Goal: Task Accomplishment & Management: Use online tool/utility

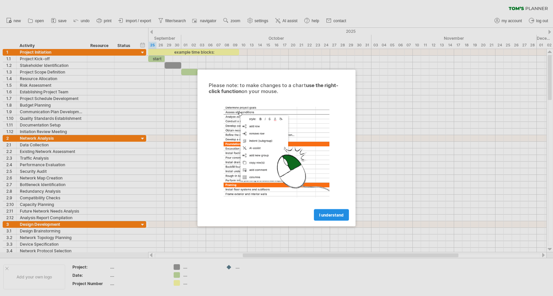
click at [330, 216] on span "I understand" at bounding box center [331, 214] width 24 height 5
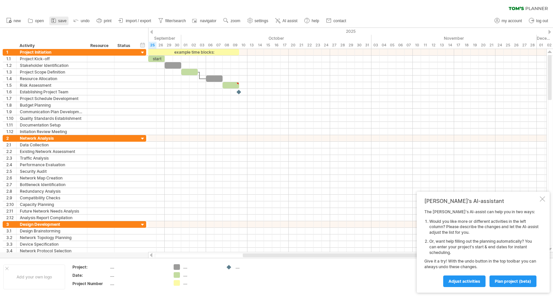
click at [61, 21] on span "save" at bounding box center [62, 21] width 8 height 5
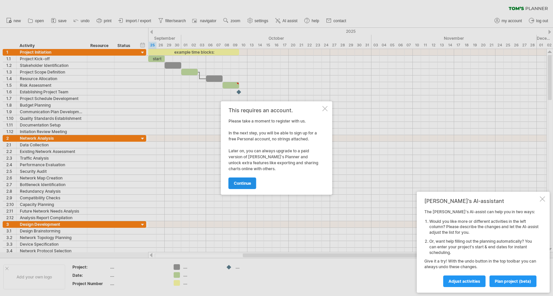
click at [243, 186] on link "continue" at bounding box center [243, 183] width 28 height 12
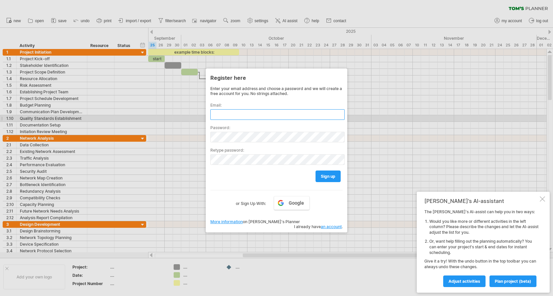
click at [231, 119] on input "text" at bounding box center [277, 114] width 134 height 11
type input "**********"
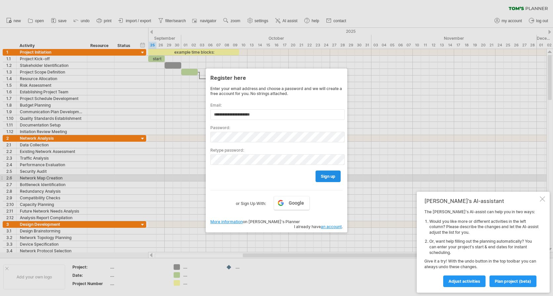
click at [334, 177] on span "sign up" at bounding box center [328, 176] width 15 height 5
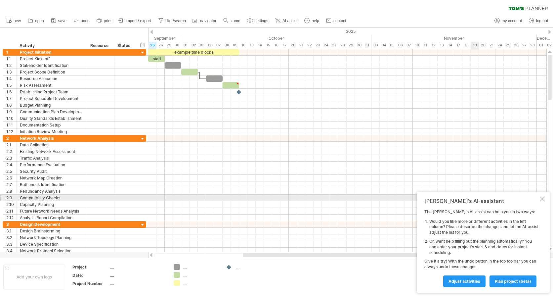
click at [542, 200] on div at bounding box center [542, 198] width 5 height 5
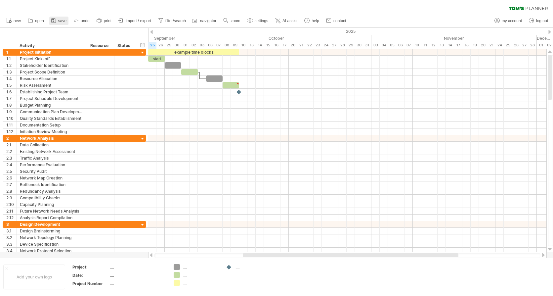
click at [64, 20] on span "save" at bounding box center [62, 21] width 8 height 5
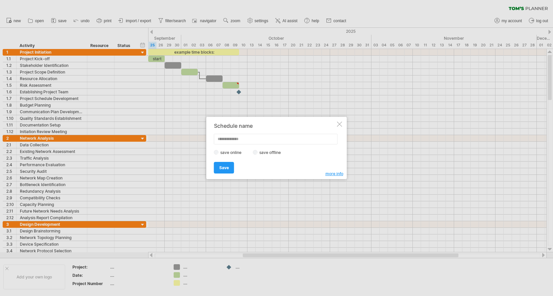
click at [265, 153] on label "save offline" at bounding box center [272, 152] width 29 height 5
click at [224, 168] on span "Save" at bounding box center [224, 167] width 10 height 5
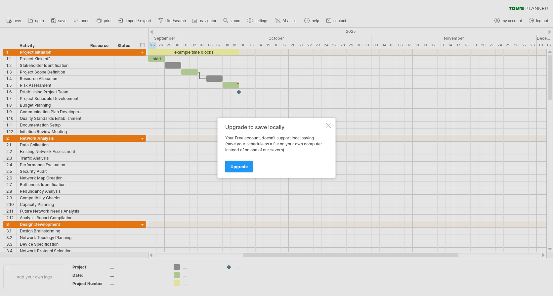
click at [329, 123] on div at bounding box center [328, 125] width 5 height 5
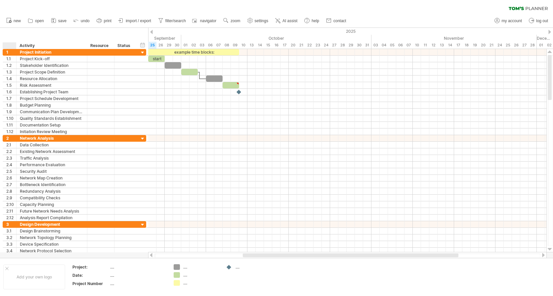
click at [5, 45] on div at bounding box center [10, 45] width 14 height 7
click at [11, 47] on div at bounding box center [11, 45] width 10 height 7
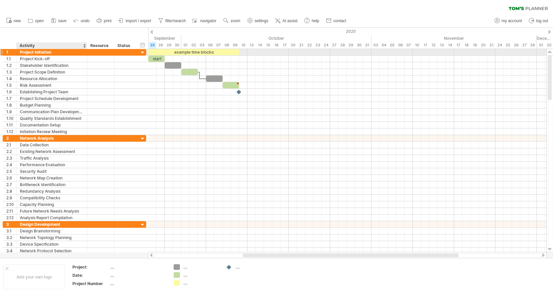
click at [44, 55] on div "Project Initiation" at bounding box center [52, 52] width 64 height 6
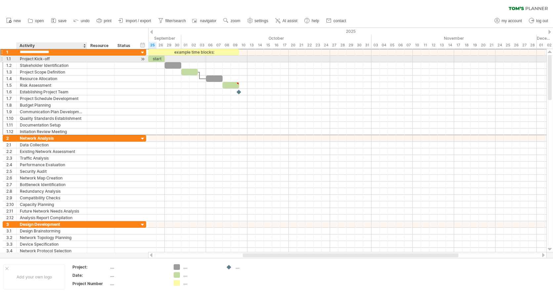
click at [40, 57] on div "Project Kick-off" at bounding box center [52, 59] width 64 height 6
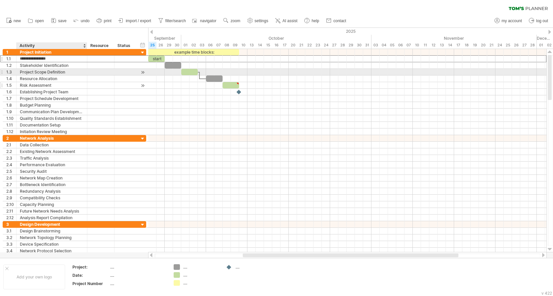
click at [81, 86] on div "Risk Assessment" at bounding box center [52, 85] width 64 height 6
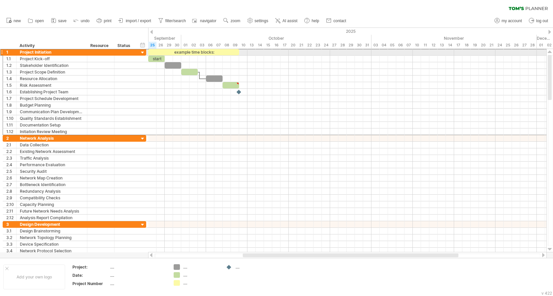
click at [1, 50] on div at bounding box center [1, 52] width 3 height 7
click at [143, 20] on span "import / export" at bounding box center [138, 21] width 25 height 5
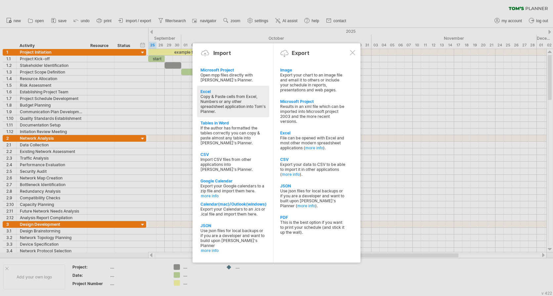
click at [206, 95] on div "Copy & Paste cells from Excel, Numbers or any other spreadsheet application int…" at bounding box center [233, 104] width 66 height 20
type textarea "**********"
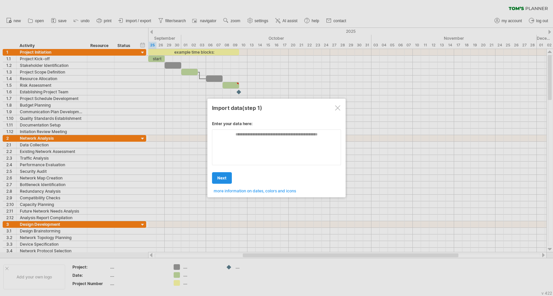
click at [227, 175] on link "next" at bounding box center [222, 178] width 20 height 12
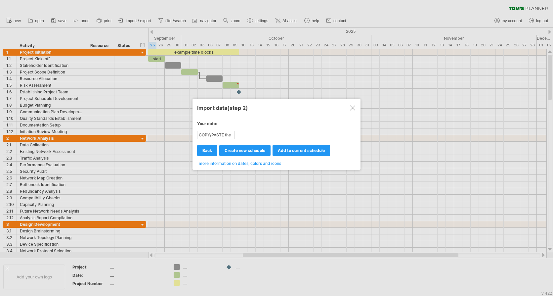
click at [353, 107] on div at bounding box center [352, 107] width 5 height 5
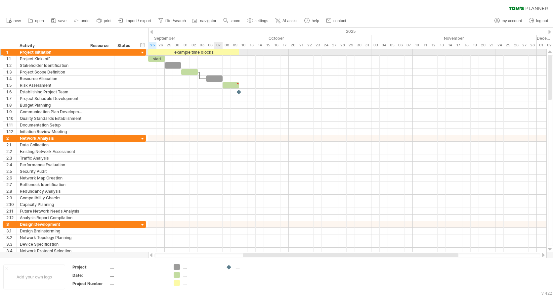
drag, startPoint x: 31, startPoint y: 43, endPoint x: 221, endPoint y: 53, distance: 189.8
click at [221, 53] on div "Trying to reach [DOMAIN_NAME] Connected again... 0% clear filter new 1" at bounding box center [276, 148] width 553 height 296
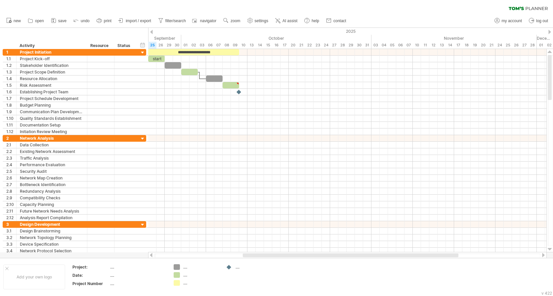
drag, startPoint x: 11, startPoint y: 34, endPoint x: 273, endPoint y: 252, distance: 341.3
click at [273, 252] on div "Trying to reach [DOMAIN_NAME] Connected again... 0% clear filter new 1" at bounding box center [276, 148] width 553 height 296
click at [130, 19] on span "import / export" at bounding box center [138, 21] width 25 height 5
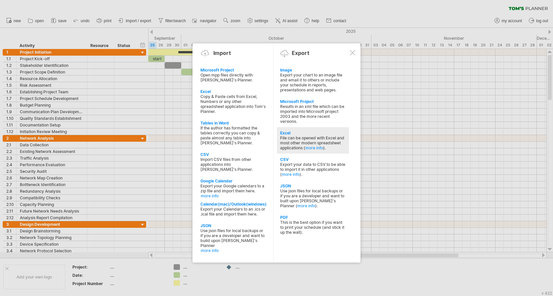
click at [306, 135] on div "Excel" at bounding box center [313, 132] width 66 height 5
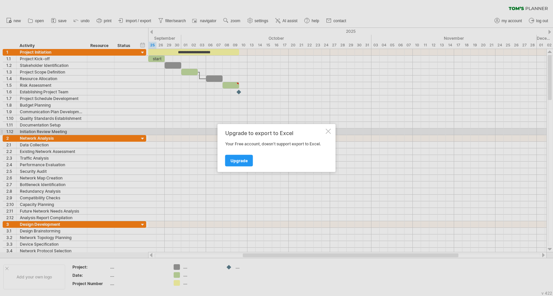
click at [329, 131] on div at bounding box center [328, 131] width 5 height 5
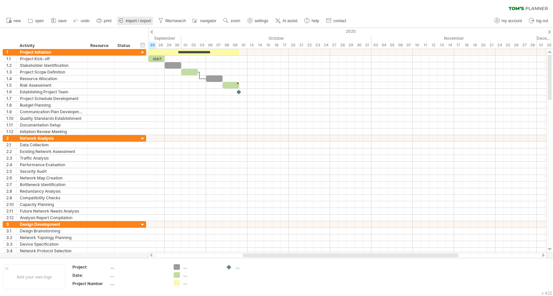
click at [140, 21] on span "import / export" at bounding box center [138, 21] width 25 height 5
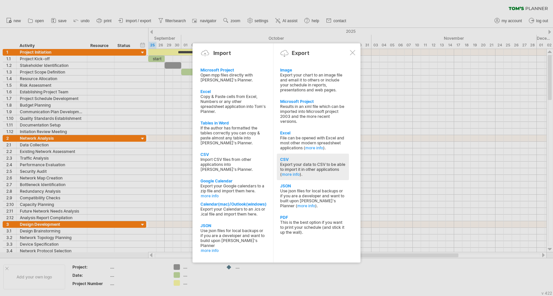
click at [302, 172] on div "Export your data to CSV to be able to import it in other applications ( more in…" at bounding box center [313, 169] width 66 height 15
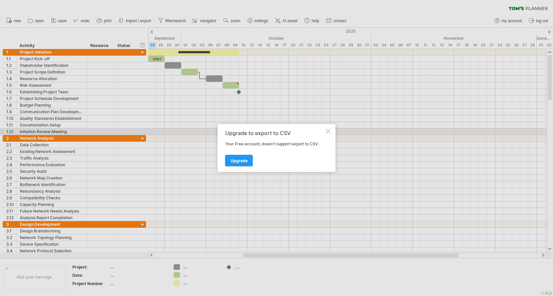
click at [328, 131] on div at bounding box center [328, 131] width 5 height 5
